Goal: Information Seeking & Learning: Find specific fact

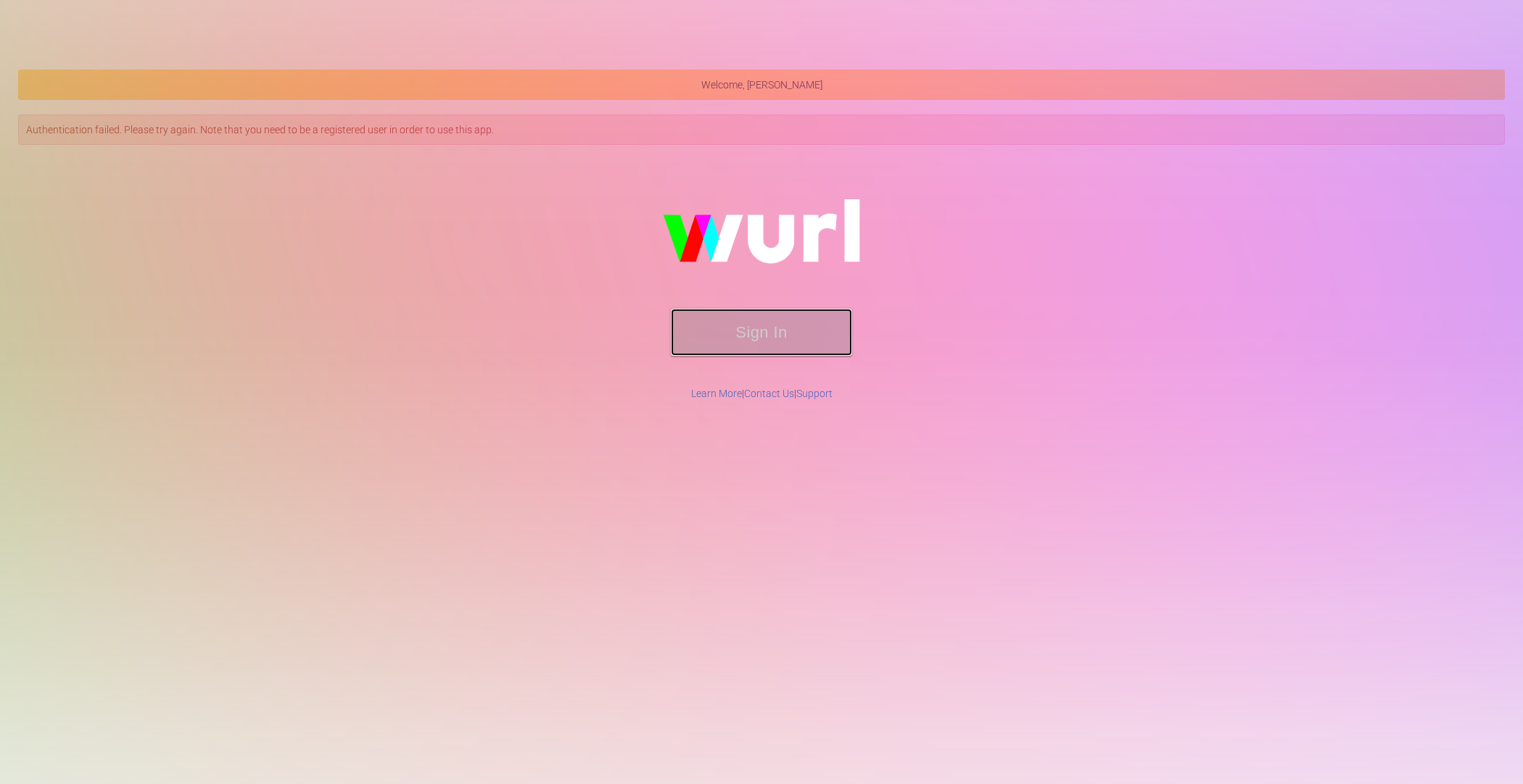
click at [743, 352] on button "Sign In" at bounding box center [761, 332] width 181 height 47
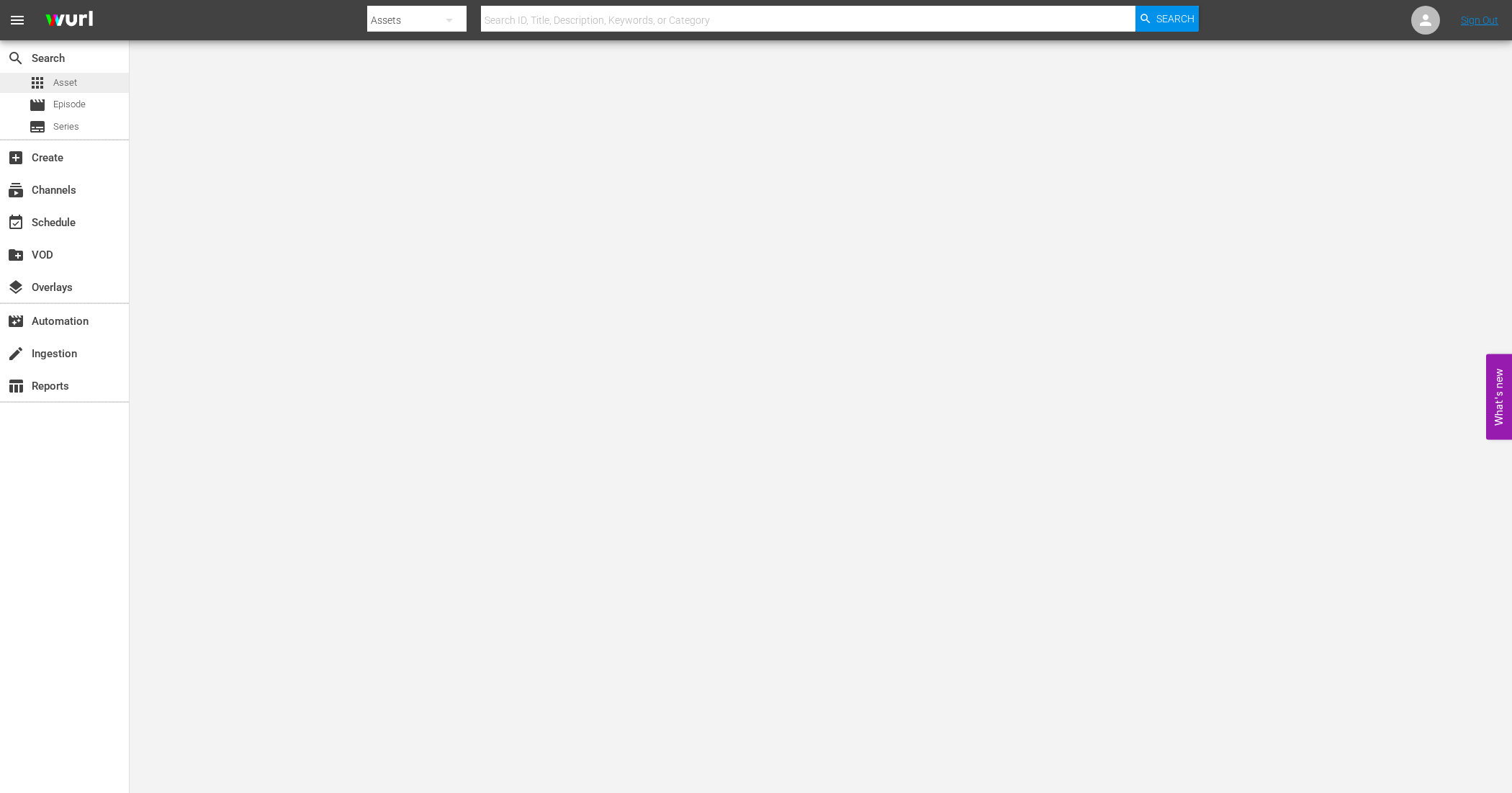
click at [61, 77] on span "Asset" at bounding box center [65, 82] width 24 height 14
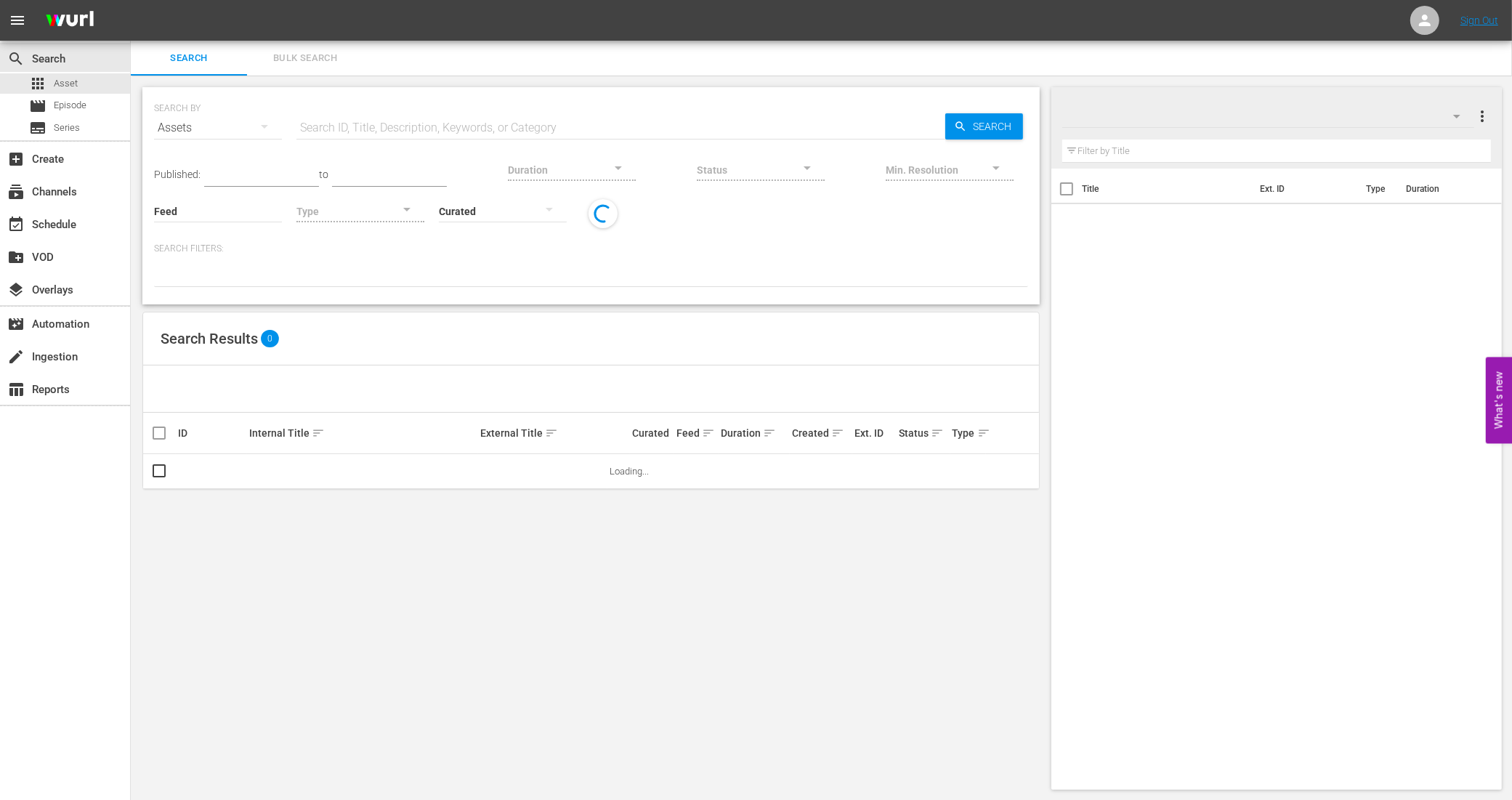
click at [402, 126] on input "text" at bounding box center [621, 127] width 649 height 35
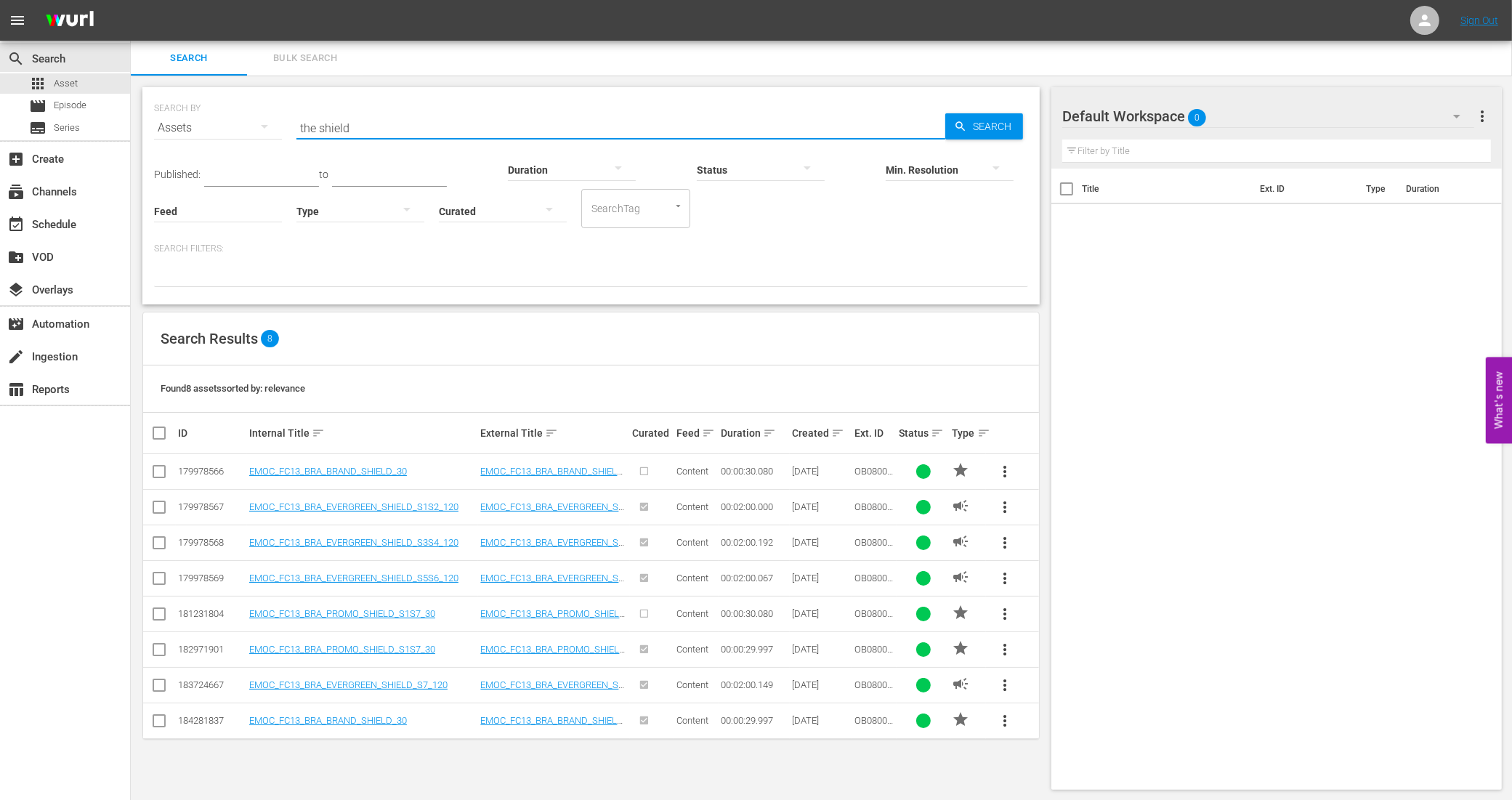
type input "The Shield"
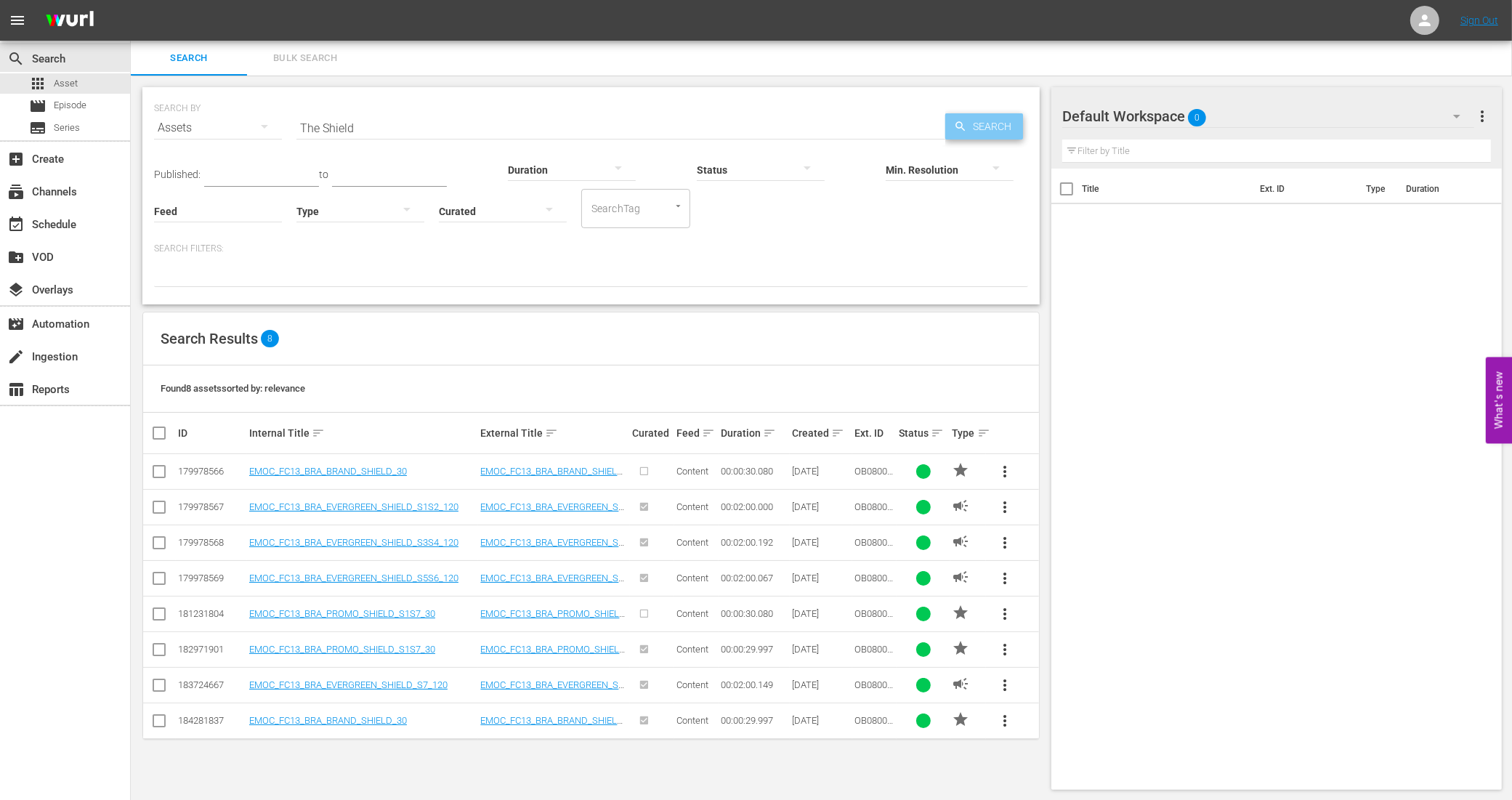
click at [981, 125] on span "Search" at bounding box center [996, 127] width 56 height 26
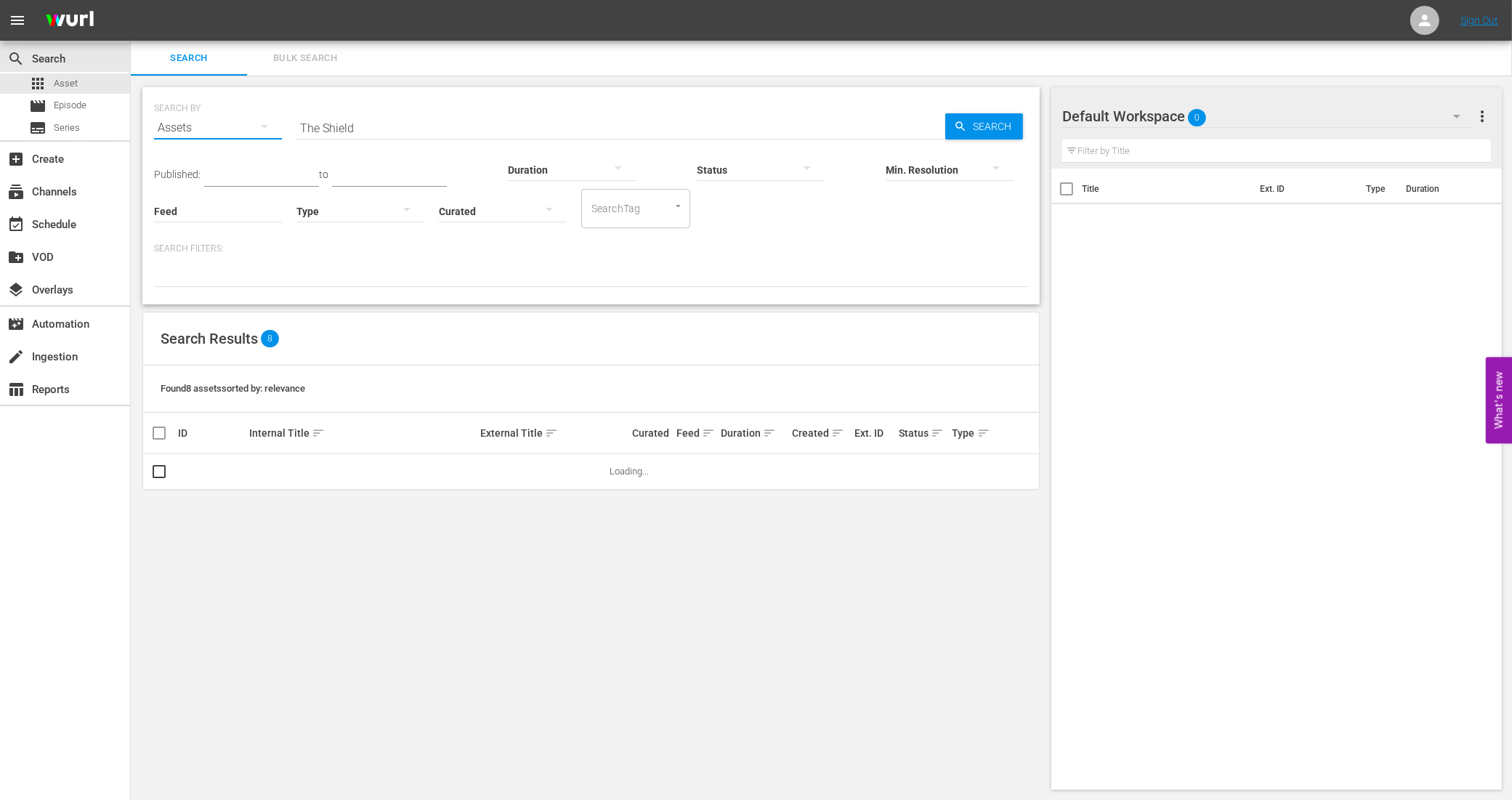
click at [252, 118] on button "button" at bounding box center [264, 126] width 35 height 35
click at [201, 195] on div "Series" at bounding box center [200, 202] width 58 height 24
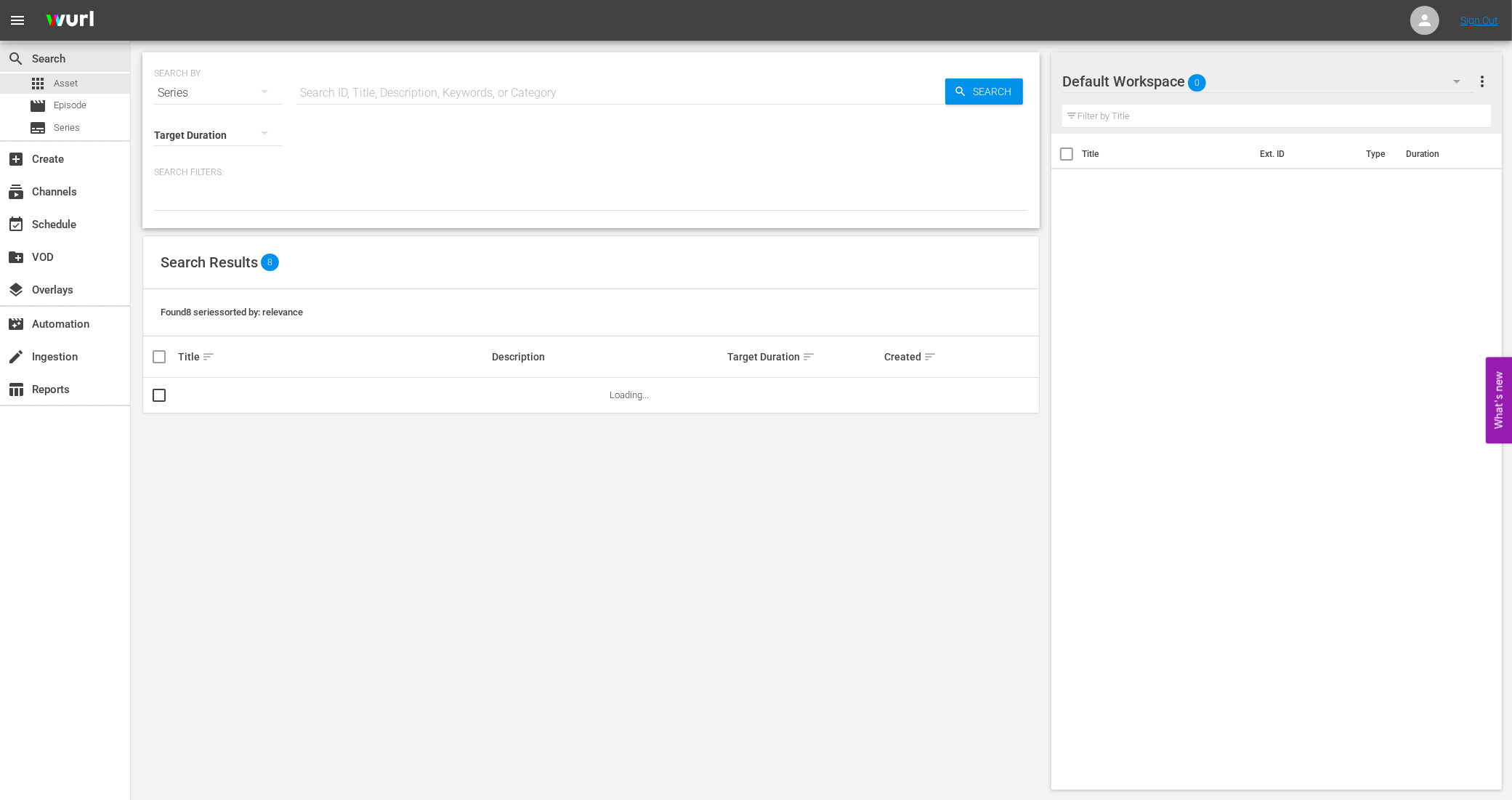
click at [484, 98] on input "text" at bounding box center [621, 92] width 649 height 35
type input "The Shield"
drag, startPoint x: 380, startPoint y: 98, endPoint x: 244, endPoint y: 89, distance: 136.3
click at [244, 89] on div "SEARCH BY Search By Series Search ID, Title, Description, Keywords, or Category…" at bounding box center [591, 85] width 874 height 53
